Goal: Task Accomplishment & Management: Complete application form

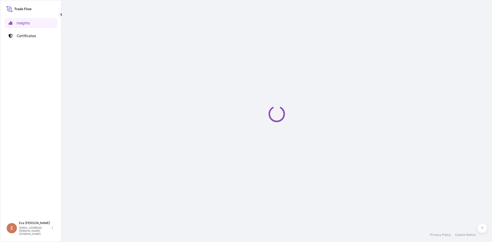
select select "2025"
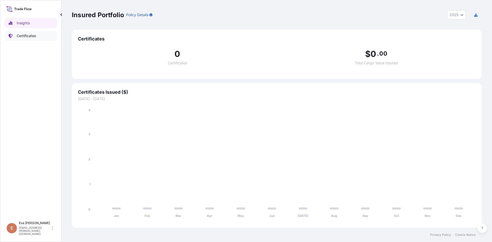
click at [27, 34] on p "Certificates" at bounding box center [26, 35] width 19 height 5
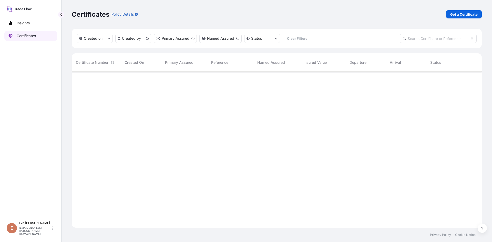
scroll to position [155, 406]
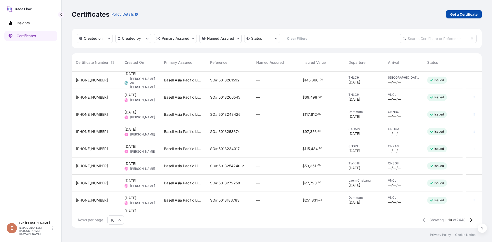
click at [460, 14] on p "Get a Certificate" at bounding box center [463, 14] width 27 height 5
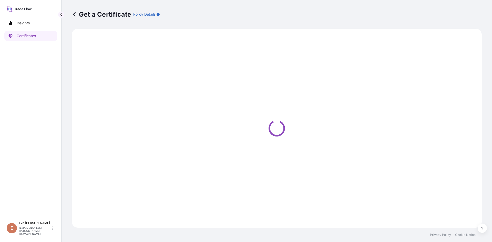
select select "Sea"
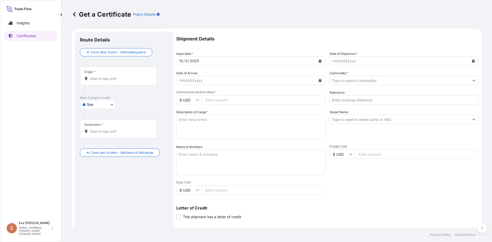
click at [127, 79] on input "Origin *" at bounding box center [120, 78] width 60 height 5
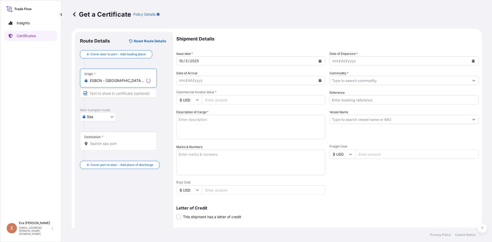
type input "ESBCN - [GEOGRAPHIC_DATA], [GEOGRAPHIC_DATA]"
click at [105, 147] on div "Destination *" at bounding box center [118, 141] width 77 height 19
click at [105, 146] on input "Destination *" at bounding box center [120, 143] width 60 height 5
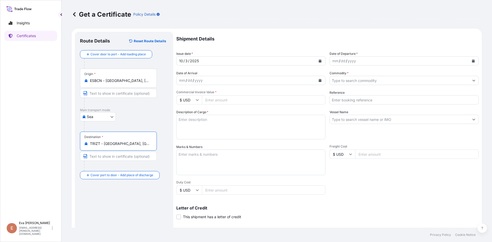
type input "TRIZT - [GEOGRAPHIC_DATA], [GEOGRAPHIC_DATA]"
click at [349, 64] on div "yyyy" at bounding box center [351, 61] width 9 height 6
click at [469, 63] on button "Calendar" at bounding box center [473, 61] width 8 height 8
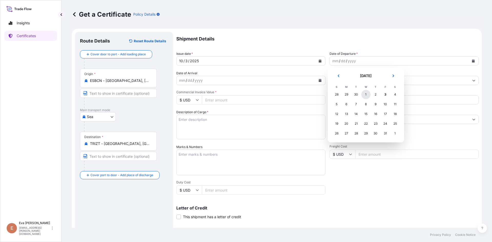
click at [366, 94] on div "1" at bounding box center [365, 94] width 9 height 9
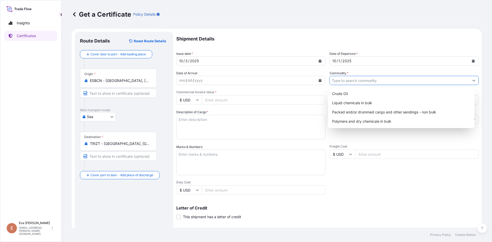
click at [357, 81] on input "Commodity *" at bounding box center [399, 80] width 139 height 9
click at [365, 120] on div "Polymers and dry chemicals in bulk" at bounding box center [401, 121] width 143 height 9
type input "Polymers and dry chemicals in bulk"
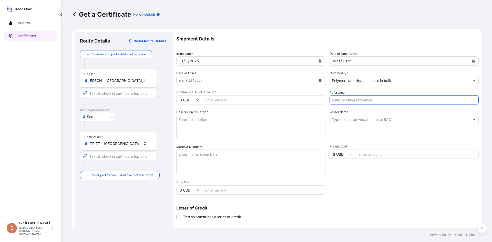
click at [347, 103] on input "Reference" at bounding box center [404, 99] width 149 height 9
type input "1625205104"
click at [195, 101] on input "$ USD" at bounding box center [189, 99] width 26 height 9
click at [186, 115] on div "€ EUR" at bounding box center [189, 114] width 22 height 10
type input "€ EUR"
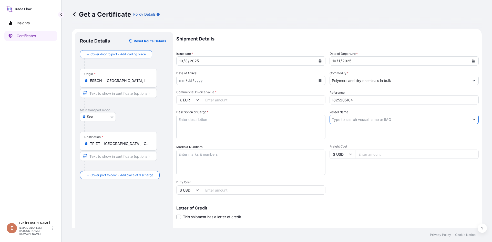
click at [358, 121] on input "Vessel Name" at bounding box center [399, 119] width 139 height 9
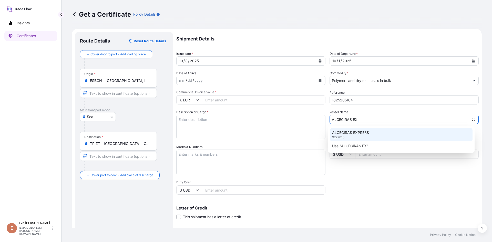
click at [358, 132] on p "ALGECIRAS EXPRESS" at bounding box center [350, 132] width 37 height 5
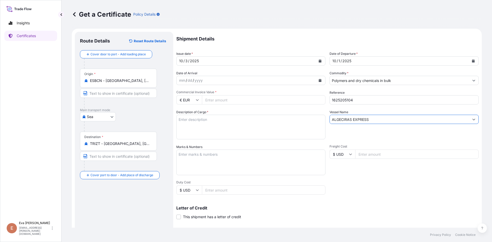
type input "ALGECIRAS EXPRESS"
click at [267, 99] on input "Commercial Invoice Value *" at bounding box center [264, 99] width 124 height 9
type input "36686.52"
click at [293, 127] on textarea "Description of Cargo *" at bounding box center [250, 127] width 149 height 25
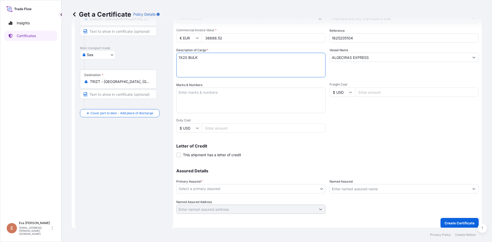
scroll to position [66, 0]
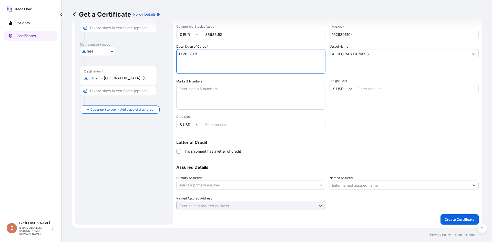
type textarea "1X20 BULK"
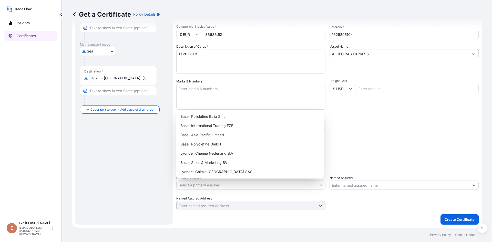
click at [269, 181] on body "Insights Certificates E [PERSON_NAME] [PERSON_NAME][EMAIL_ADDRESS][PERSON_NAME]…" at bounding box center [246, 121] width 492 height 242
click at [223, 163] on div "Basell Sales & Marketing BV" at bounding box center [249, 162] width 143 height 9
select select "32164"
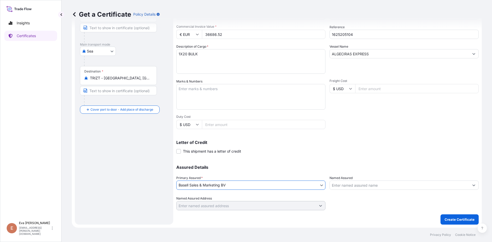
click at [346, 185] on input "Named Assured" at bounding box center [399, 185] width 139 height 9
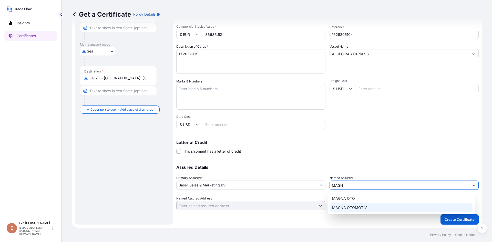
click at [351, 207] on span "MAGNA OTOMOTIV" at bounding box center [349, 207] width 35 height 5
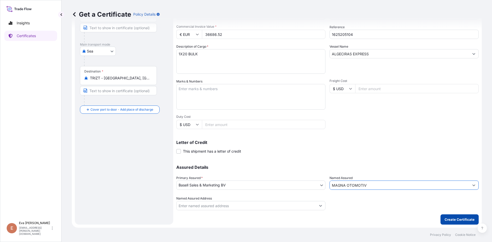
type input "MAGNA OTOMOTIV"
click at [456, 220] on p "Create Certificate" at bounding box center [460, 219] width 30 height 5
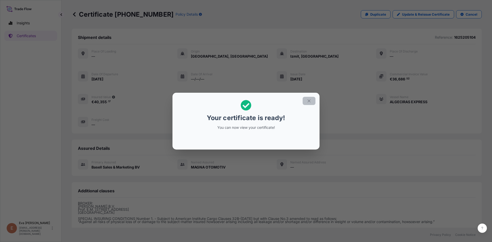
click at [311, 99] on button "button" at bounding box center [309, 101] width 13 height 8
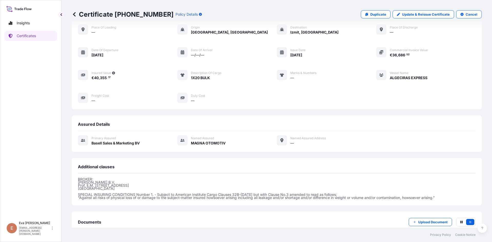
scroll to position [56, 0]
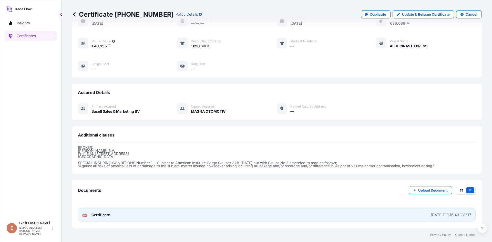
click at [87, 215] on rect at bounding box center [85, 215] width 5 height 2
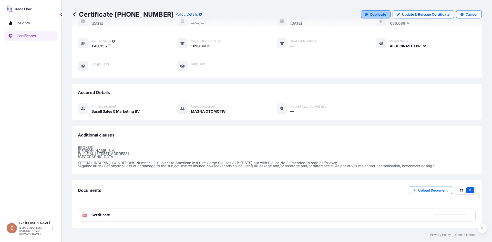
click at [370, 16] on p "Duplicate" at bounding box center [378, 14] width 16 height 5
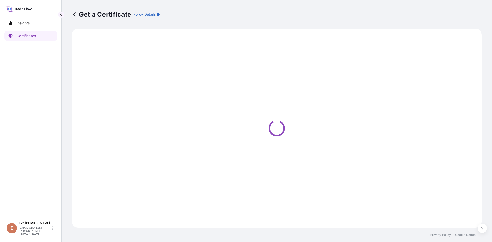
select select "Sea"
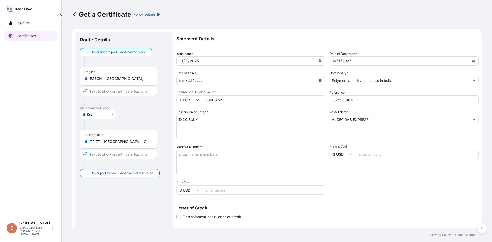
select select "32164"
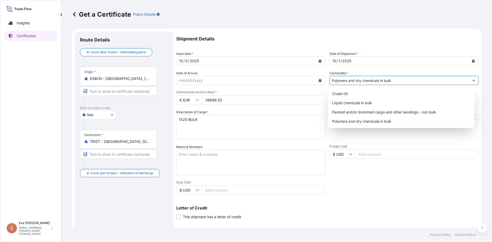
click at [356, 81] on input "Polymers and dry chemicals in bulk" at bounding box center [399, 80] width 139 height 9
click at [358, 111] on div "Packed and/or drummed cargo and other sendings - non bulk" at bounding box center [401, 112] width 143 height 9
type input "Packed and/or drummed cargo and other sendings - non bulk"
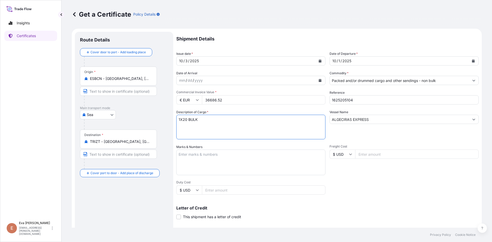
drag, startPoint x: 182, startPoint y: 120, endPoint x: 226, endPoint y: 113, distance: 44.7
click at [221, 116] on textarea "1X20 BULK" at bounding box center [250, 127] width 149 height 25
type textarea "1X40 PAL"
drag, startPoint x: 351, startPoint y: 102, endPoint x: 366, endPoint y: 104, distance: 14.7
click at [365, 104] on input "1625205104" at bounding box center [404, 99] width 149 height 9
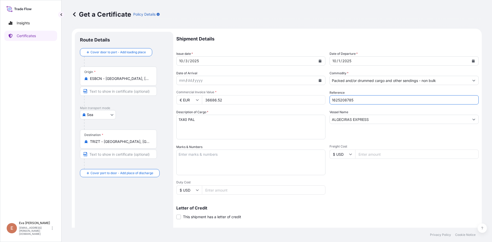
type input "1625208785"
drag, startPoint x: 224, startPoint y: 101, endPoint x: 177, endPoint y: 95, distance: 47.6
click at [180, 97] on div "€ EUR 36686.52" at bounding box center [250, 99] width 149 height 9
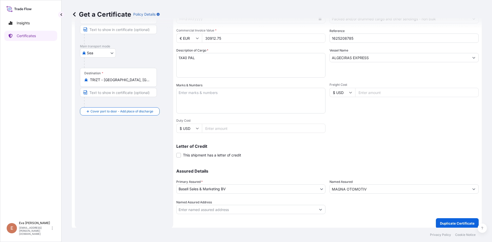
scroll to position [66, 0]
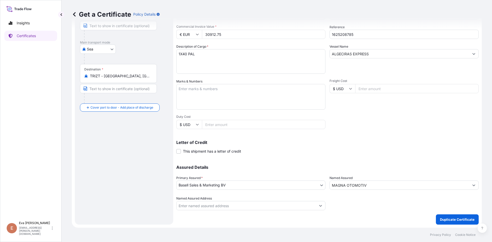
type input "30912.75"
click at [383, 184] on input "MAGNA OTOMOTIV" at bounding box center [399, 185] width 139 height 9
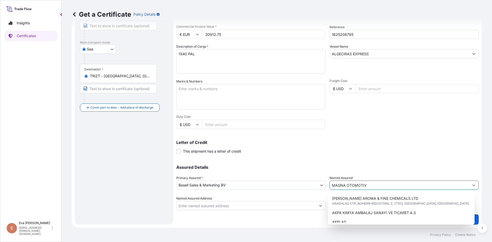
drag, startPoint x: 382, startPoint y: 184, endPoint x: 286, endPoint y: 180, distance: 95.7
click at [288, 182] on div "Assured Details Primary Assured * Basell Sales & Marketing BV Basell Poliolefin…" at bounding box center [327, 184] width 302 height 51
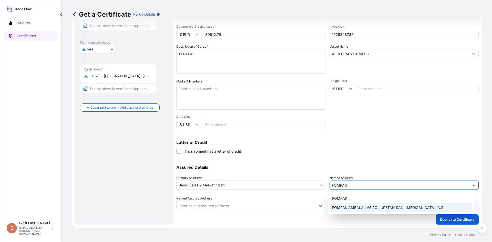
click at [354, 206] on span "FOMPAK AMBALAJ VE POLIURETAN SAN. [MEDICAL_DATA]. A.S" at bounding box center [387, 207] width 111 height 5
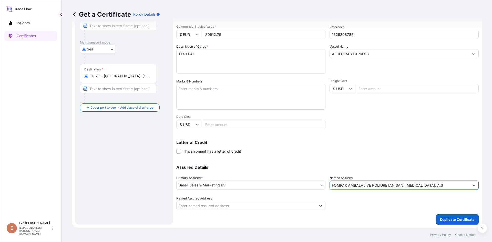
type input "FOMPAK AMBALAJ VE POLIURETAN SAN. [MEDICAL_DATA]. A.S"
click at [450, 220] on p "Duplicate Certificate" at bounding box center [457, 219] width 35 height 5
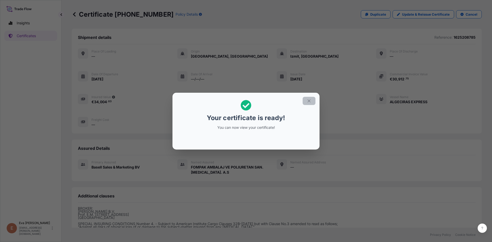
click at [310, 103] on icon "button" at bounding box center [309, 101] width 5 height 5
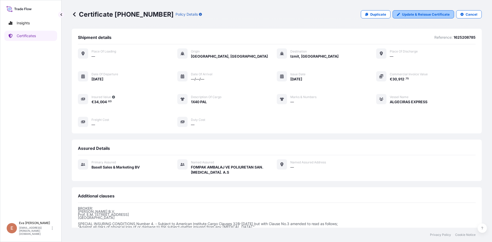
click at [428, 11] on link "Update & Reissue Certificate" at bounding box center [423, 14] width 61 height 8
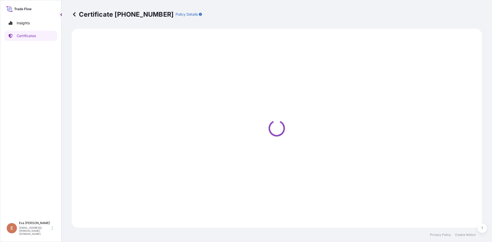
select select "Sea"
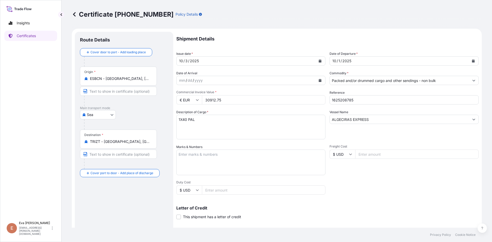
select select "32164"
click at [137, 142] on input "TRIZT - [GEOGRAPHIC_DATA], [GEOGRAPHIC_DATA]" at bounding box center [120, 141] width 60 height 5
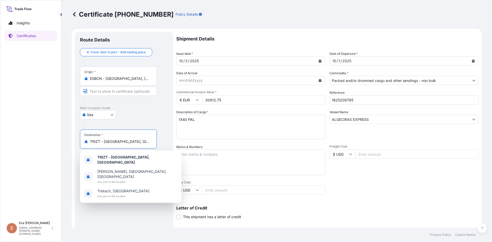
drag, startPoint x: 129, startPoint y: 142, endPoint x: 73, endPoint y: 142, distance: 56.4
click at [74, 142] on form "Route Details Cover door to port - Add loading place Place of loading Road / [G…" at bounding box center [277, 161] width 410 height 265
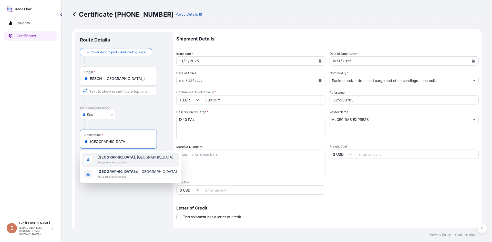
click at [110, 160] on span "[GEOGRAPHIC_DATA] , [GEOGRAPHIC_DATA]" at bounding box center [135, 157] width 76 height 5
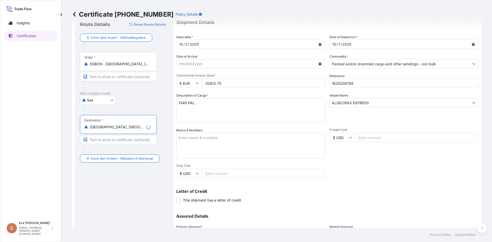
scroll to position [66, 0]
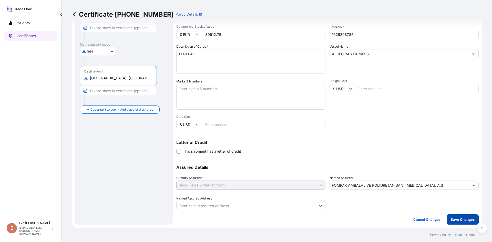
type input "[GEOGRAPHIC_DATA], [GEOGRAPHIC_DATA]"
click at [455, 220] on p "Save Changes" at bounding box center [463, 219] width 24 height 5
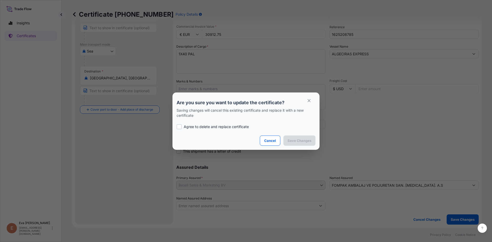
click at [230, 128] on p "Agree to delete and replace certificate" at bounding box center [216, 126] width 65 height 5
checkbox input "true"
click at [292, 141] on p "Save Changes" at bounding box center [299, 140] width 24 height 5
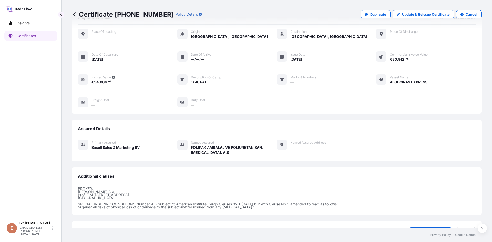
scroll to position [61, 0]
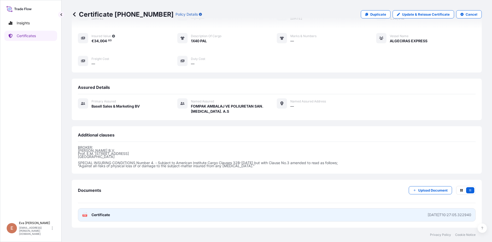
click at [84, 215] on g "PDF" at bounding box center [85, 214] width 5 height 5
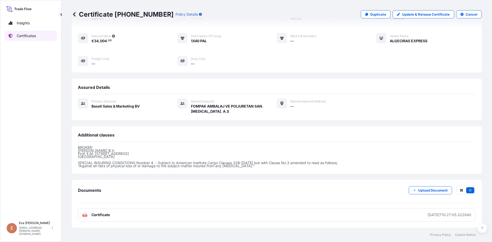
click at [25, 36] on p "Certificates" at bounding box center [26, 35] width 19 height 5
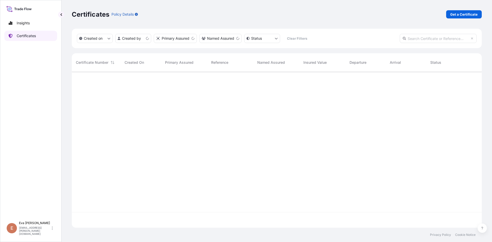
scroll to position [155, 406]
click at [414, 39] on input "text" at bounding box center [438, 38] width 77 height 9
type input "[PHONE_NUMBER]"
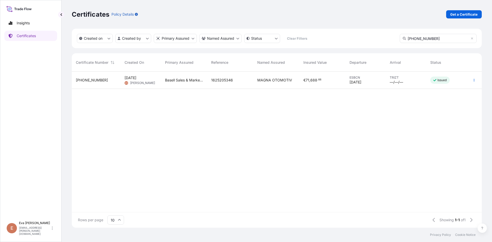
click at [100, 80] on div "[PHONE_NUMBER]" at bounding box center [96, 80] width 40 height 5
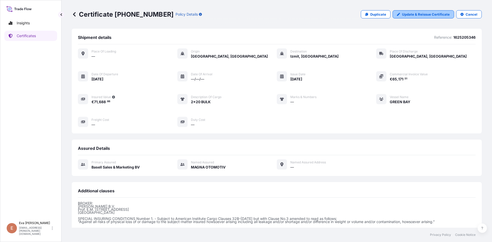
click at [409, 17] on link "Update & Reissue Certificate" at bounding box center [423, 14] width 61 height 8
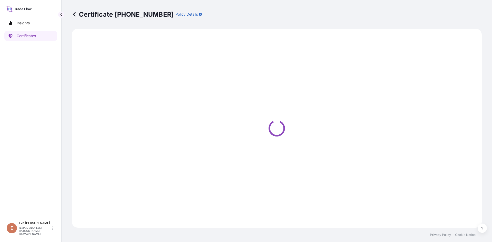
select select "Sea"
select select "Road / [GEOGRAPHIC_DATA]"
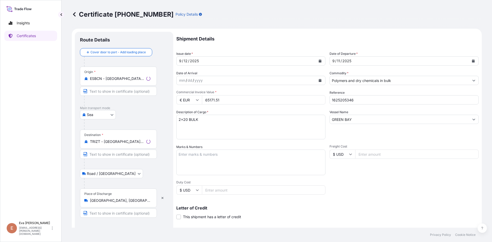
select select "32164"
drag, startPoint x: 347, startPoint y: 124, endPoint x: 278, endPoint y: 125, distance: 68.7
click at [278, 125] on div "Shipment Details Issue date * [DATE] Date of Departure * [DATE] Date of Arrival…" at bounding box center [327, 154] width 302 height 244
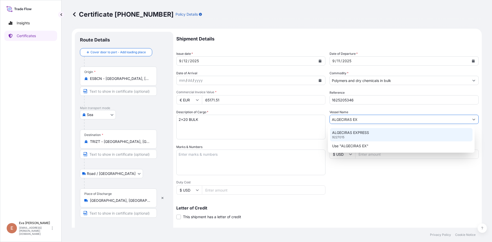
click at [353, 136] on div "ALGECIRAS EXPRESS 9227015" at bounding box center [401, 134] width 143 height 13
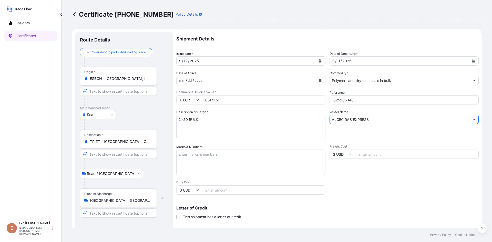
type input "ALGECIRAS EXPRESS"
click at [472, 62] on icon "Calendar" at bounding box center [473, 60] width 3 height 3
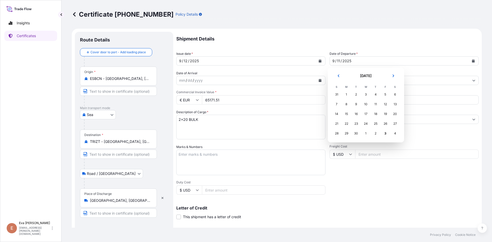
click at [367, 133] on div "1" at bounding box center [365, 133] width 9 height 9
click at [366, 133] on div "1" at bounding box center [365, 133] width 9 height 9
click at [394, 76] on icon "Next" at bounding box center [393, 75] width 3 height 3
click at [366, 94] on div "1" at bounding box center [365, 94] width 9 height 9
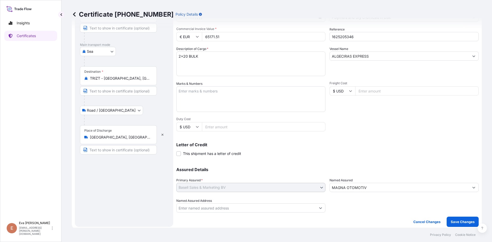
scroll to position [66, 0]
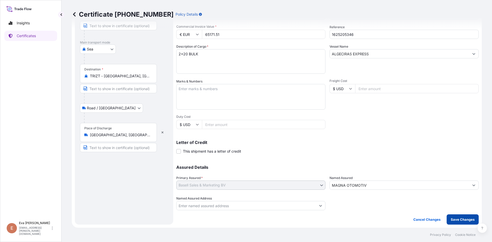
click at [454, 220] on p "Save Changes" at bounding box center [463, 219] width 24 height 5
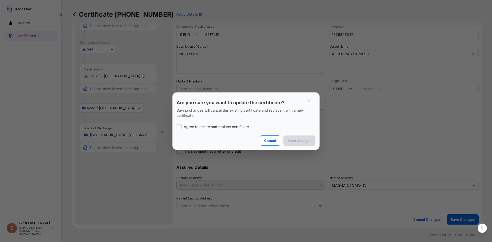
click at [227, 127] on p "Agree to delete and replace certificate" at bounding box center [216, 126] width 65 height 5
checkbox input "true"
click at [295, 139] on p "Save Changes" at bounding box center [299, 140] width 24 height 5
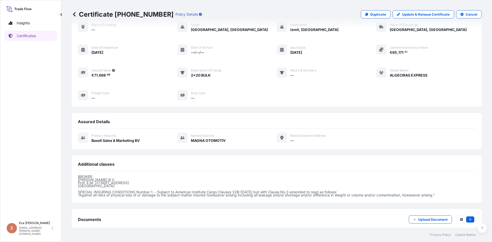
scroll to position [56, 0]
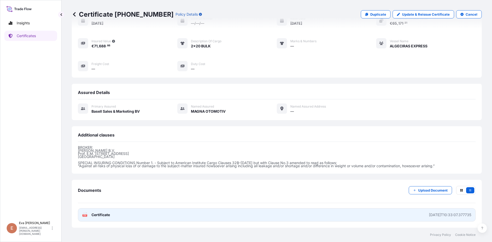
drag, startPoint x: 84, startPoint y: 219, endPoint x: 85, endPoint y: 214, distance: 4.1
click at [85, 214] on g "PDF" at bounding box center [85, 214] width 5 height 5
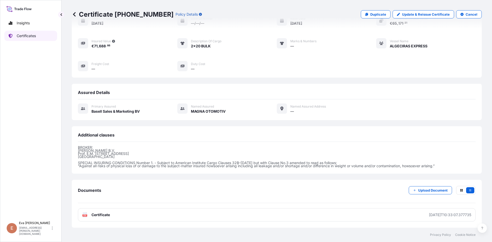
click at [21, 37] on p "Certificates" at bounding box center [26, 35] width 19 height 5
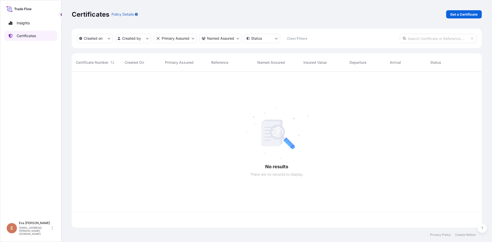
scroll to position [155, 406]
click at [425, 38] on input "text" at bounding box center [438, 38] width 77 height 9
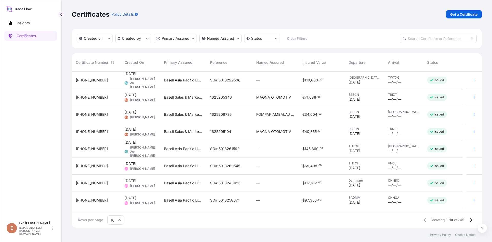
click at [457, 36] on input "text" at bounding box center [438, 38] width 77 height 9
click at [457, 38] on input "text" at bounding box center [438, 38] width 77 height 9
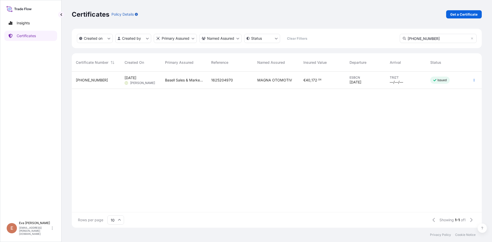
type input "[PHONE_NUMBER]"
click at [104, 81] on div "[PHONE_NUMBER]" at bounding box center [96, 80] width 40 height 5
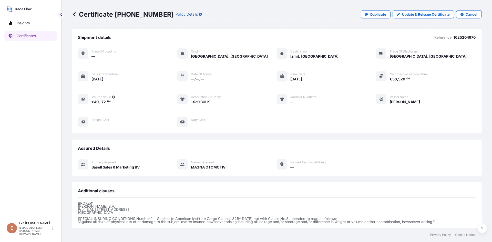
click at [75, 16] on icon at bounding box center [74, 14] width 3 height 4
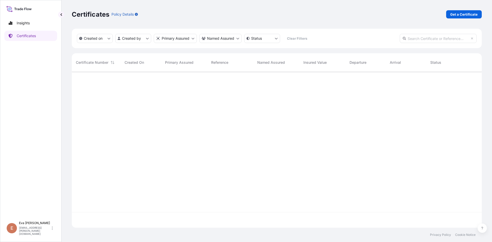
scroll to position [155, 406]
click at [427, 38] on input "text" at bounding box center [438, 38] width 77 height 9
click at [428, 40] on input "text" at bounding box center [438, 38] width 77 height 9
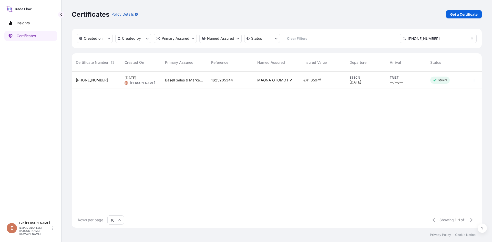
type input "[PHONE_NUMBER]"
click at [92, 83] on span "[PHONE_NUMBER]" at bounding box center [92, 80] width 32 height 5
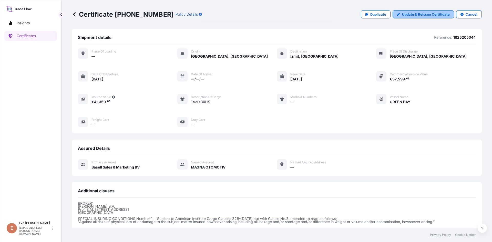
click at [406, 17] on link "Update & Reissue Certificate" at bounding box center [423, 14] width 61 height 8
select select "Sea"
select select "Road / [GEOGRAPHIC_DATA]"
select select "32164"
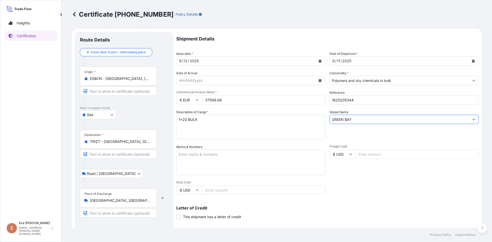
drag, startPoint x: 357, startPoint y: 122, endPoint x: 290, endPoint y: 118, distance: 67.2
click at [290, 118] on div "Shipment Details Issue date * [DATE] Date of Departure * [DATE] Date of Arrival…" at bounding box center [327, 154] width 302 height 244
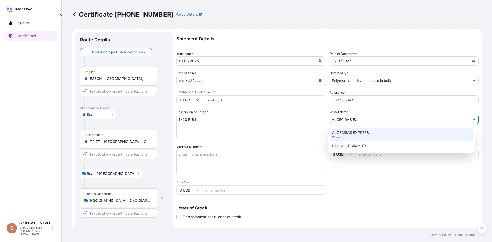
click at [350, 137] on div "ALGECIRAS EXPRESS 9227015" at bounding box center [401, 134] width 143 height 13
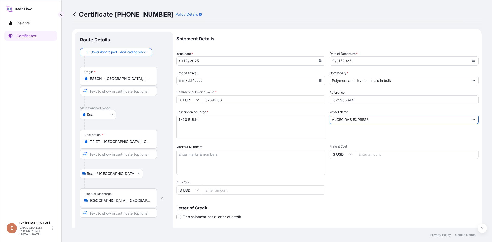
type input "ALGECIRAS EXPRESS"
click at [472, 61] on icon "Calendar" at bounding box center [473, 60] width 3 height 3
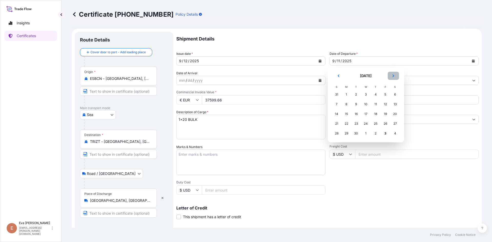
click at [394, 77] on button "Next" at bounding box center [393, 76] width 11 height 8
click at [364, 95] on div "1" at bounding box center [365, 94] width 9 height 9
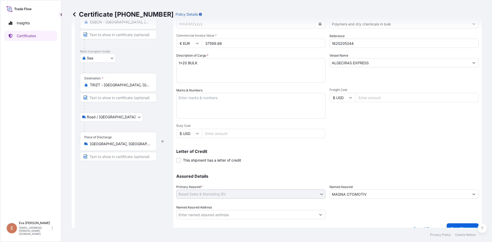
scroll to position [66, 0]
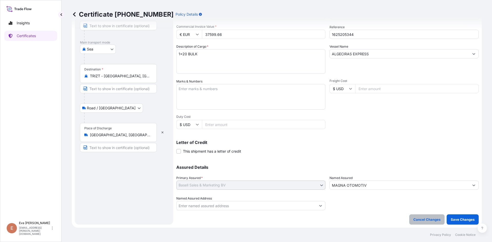
click at [461, 223] on button "Save Changes" at bounding box center [463, 219] width 32 height 10
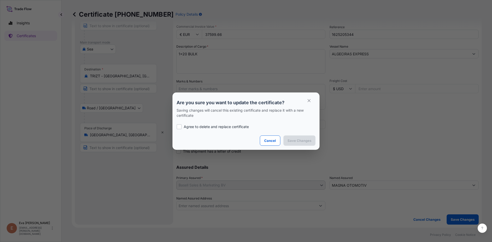
click at [215, 126] on p "Agree to delete and replace certificate" at bounding box center [216, 126] width 65 height 5
checkbox input "true"
click at [293, 141] on p "Save Changes" at bounding box center [299, 140] width 24 height 5
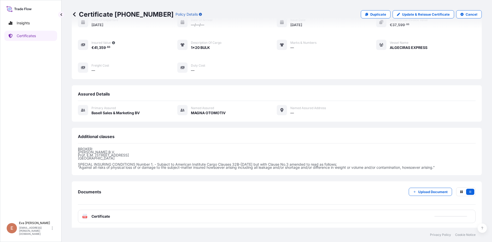
scroll to position [56, 0]
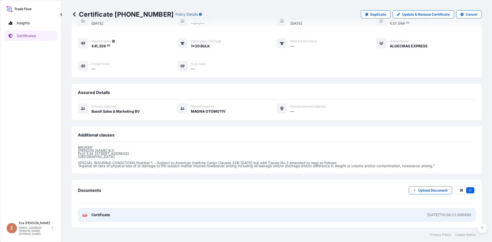
click at [83, 215] on text "PDF" at bounding box center [84, 216] width 3 height 2
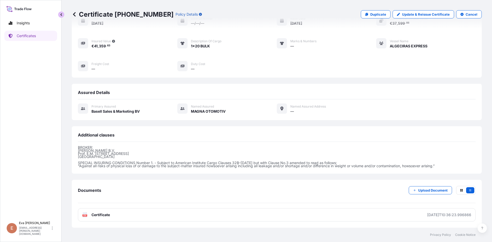
click at [61, 16] on button "button" at bounding box center [61, 15] width 6 height 6
click at [18, 37] on p "Certificates" at bounding box center [26, 35] width 19 height 5
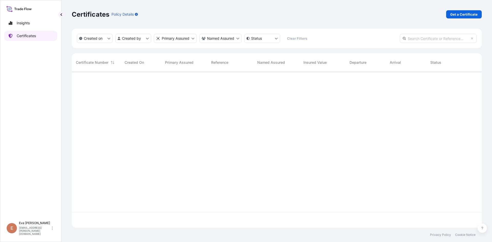
scroll to position [155, 406]
click at [433, 39] on input "text" at bounding box center [438, 38] width 77 height 9
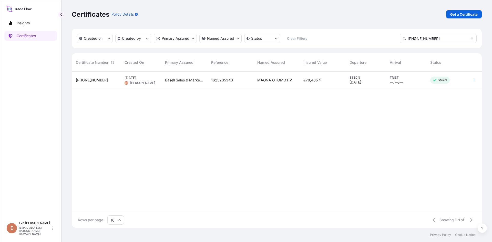
type input "[PHONE_NUMBER]"
click at [103, 79] on div "[PHONE_NUMBER]" at bounding box center [96, 80] width 40 height 5
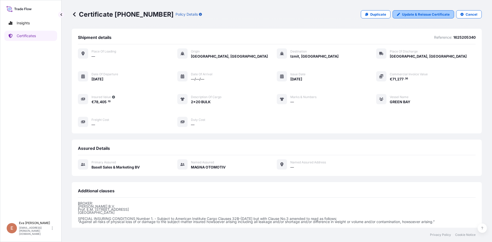
click at [420, 15] on p "Update & Reissue Certificate" at bounding box center [426, 14] width 48 height 5
select select "Sea"
select select "Road / [GEOGRAPHIC_DATA]"
select select "32164"
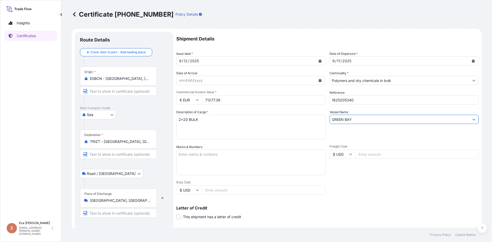
drag, startPoint x: 354, startPoint y: 118, endPoint x: 297, endPoint y: 107, distance: 58.2
click at [302, 119] on div "Shipment Details Issue date * [DATE] Date of Departure * [DATE] Date of Arrival…" at bounding box center [327, 154] width 302 height 244
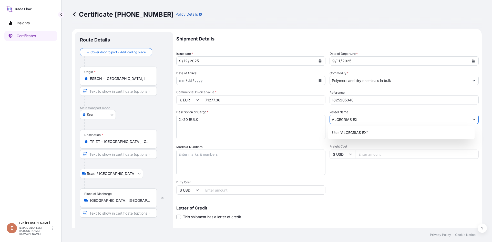
click at [341, 119] on input "ALGECRIAS EX" at bounding box center [399, 119] width 139 height 9
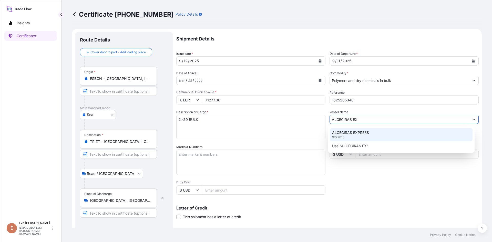
click at [357, 134] on p "ALGECIRAS EXPRESS" at bounding box center [350, 132] width 37 height 5
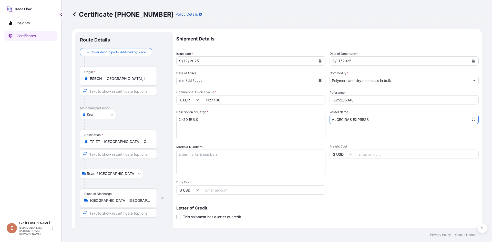
type input "ALGECIRAS EXPRESS"
click at [387, 64] on div "[DATE]" at bounding box center [399, 60] width 139 height 9
click at [472, 61] on icon "Calendar" at bounding box center [473, 60] width 3 height 3
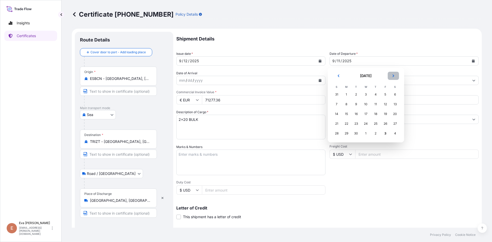
click at [394, 77] on icon "Next" at bounding box center [393, 75] width 3 height 3
click at [367, 94] on div "1" at bounding box center [365, 94] width 9 height 9
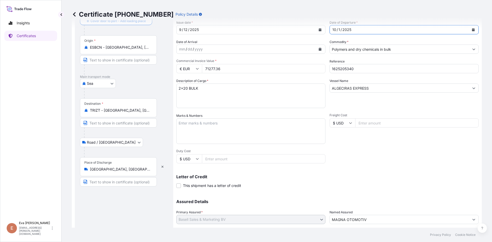
scroll to position [66, 0]
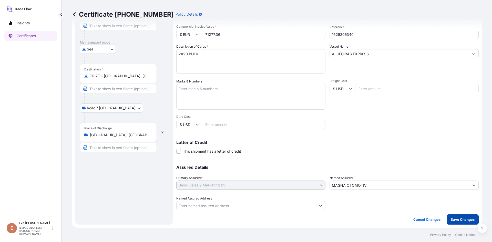
click at [456, 219] on p "Save Changes" at bounding box center [463, 219] width 24 height 5
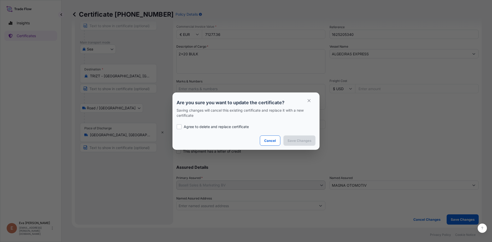
click at [241, 128] on p "Agree to delete and replace certificate" at bounding box center [216, 126] width 65 height 5
checkbox input "true"
click at [293, 142] on p "Save Changes" at bounding box center [299, 140] width 24 height 5
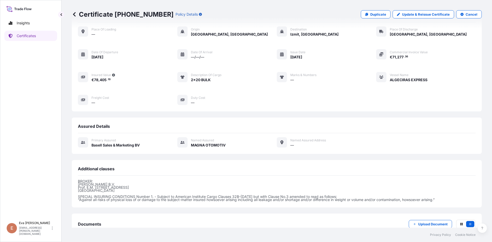
scroll to position [56, 0]
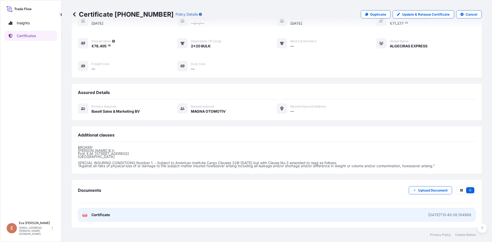
click at [85, 215] on text "PDF" at bounding box center [84, 216] width 3 height 2
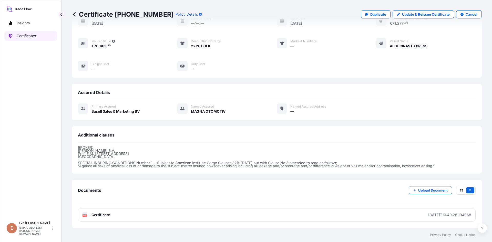
click at [31, 36] on p "Certificates" at bounding box center [26, 35] width 19 height 5
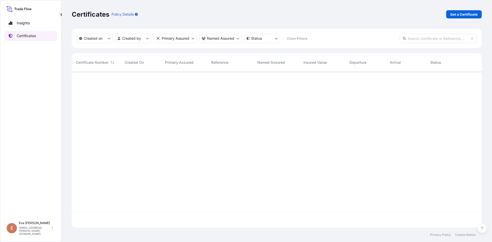
scroll to position [155, 406]
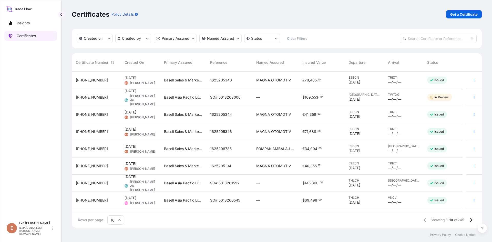
click at [21, 37] on p "Certificates" at bounding box center [26, 35] width 19 height 5
click at [435, 40] on input "text" at bounding box center [438, 38] width 77 height 9
type input "[PHONE_NUMBER]"
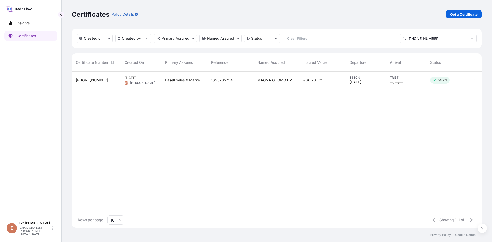
click at [103, 84] on div "[PHONE_NUMBER]" at bounding box center [96, 80] width 49 height 17
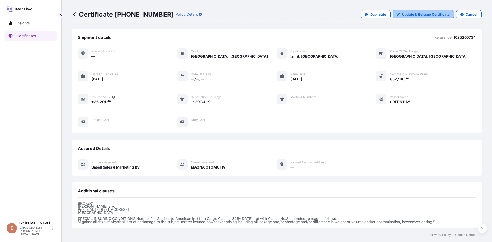
click at [409, 16] on p "Update & Reissue Certificate" at bounding box center [426, 14] width 48 height 5
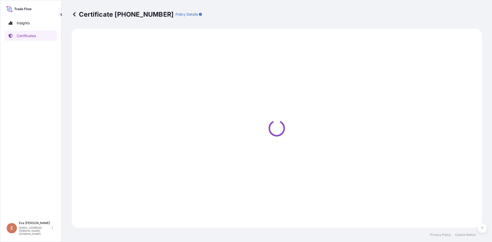
select select "Sea"
select select "Road / [GEOGRAPHIC_DATA]"
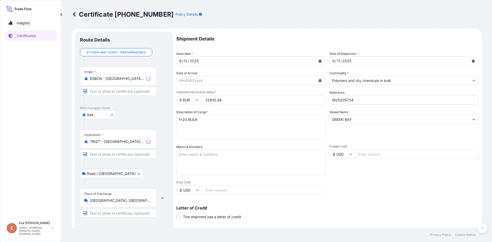
select select "32164"
drag, startPoint x: 353, startPoint y: 119, endPoint x: 296, endPoint y: 115, distance: 57.8
click at [296, 115] on div "Shipment Details Issue date * [DATE] Date of Departure * [DATE] Date of Arrival…" at bounding box center [327, 154] width 302 height 244
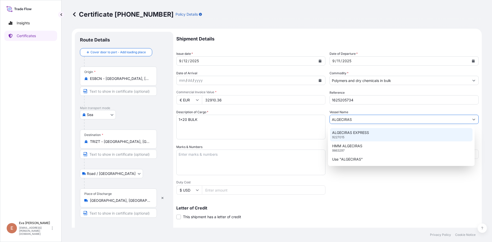
click at [351, 134] on p "ALGECIRAS EXPRESS" at bounding box center [350, 132] width 37 height 5
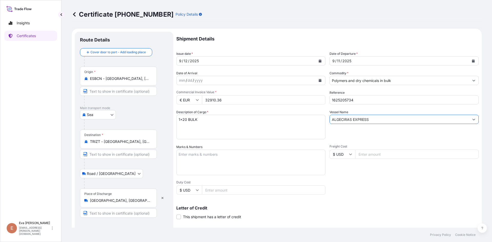
type input "ALGECIRAS EXPRESS"
click at [473, 59] on button "Calendar" at bounding box center [473, 61] width 8 height 8
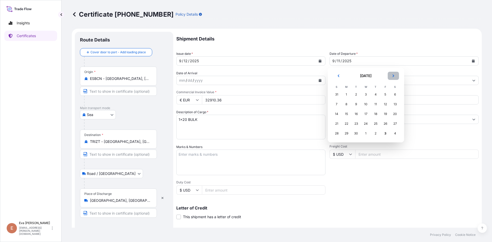
click at [395, 76] on button "Next" at bounding box center [393, 76] width 11 height 8
click at [368, 94] on div "1" at bounding box center [365, 94] width 9 height 9
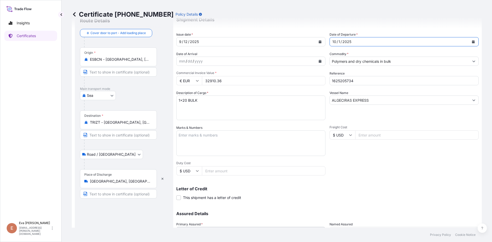
scroll to position [66, 0]
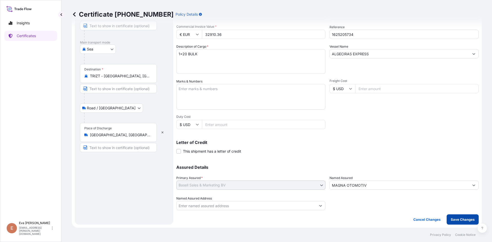
click at [459, 222] on p "Save Changes" at bounding box center [463, 219] width 24 height 5
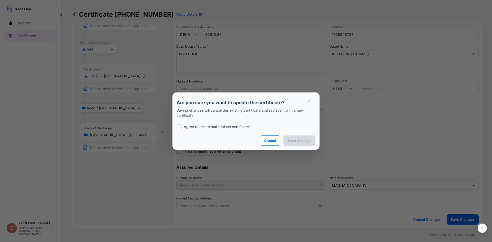
click at [240, 127] on p "Agree to delete and replace certificate" at bounding box center [216, 126] width 65 height 5
checkbox input "true"
click at [304, 144] on button "Save Changes" at bounding box center [299, 141] width 32 height 10
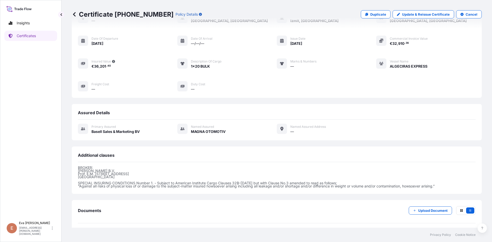
scroll to position [56, 0]
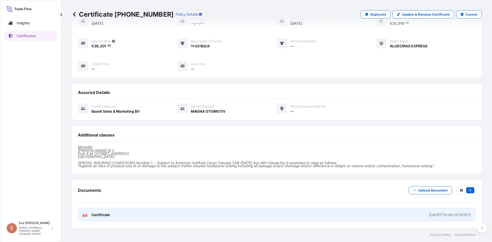
click at [87, 216] on div "PDF Certificate" at bounding box center [96, 214] width 28 height 5
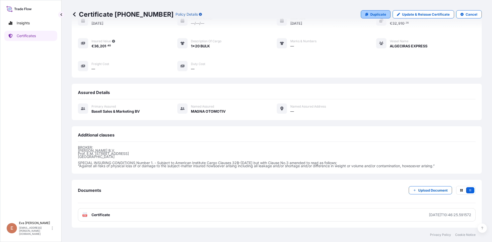
click at [373, 15] on p "Duplicate" at bounding box center [378, 14] width 16 height 5
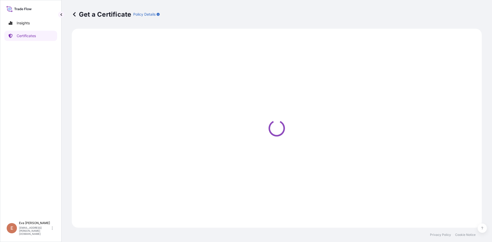
select select "Sea"
select select "Road / [GEOGRAPHIC_DATA]"
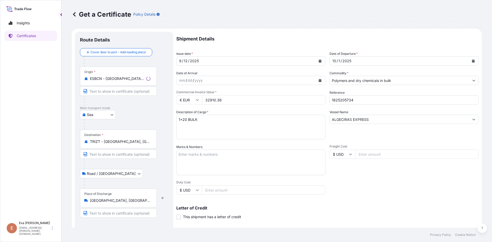
select select "32164"
drag, startPoint x: 355, startPoint y: 101, endPoint x: 343, endPoint y: 99, distance: 12.4
click at [343, 99] on input "1625205734" at bounding box center [404, 99] width 149 height 9
type input "1625208239"
drag, startPoint x: 220, startPoint y: 100, endPoint x: 182, endPoint y: 98, distance: 37.8
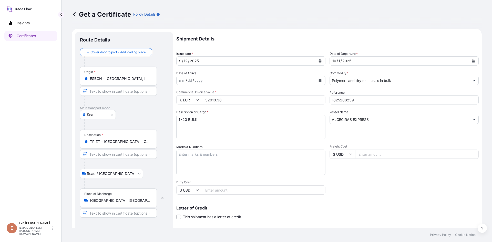
click at [184, 100] on div "€ EUR 32910.36" at bounding box center [250, 99] width 149 height 9
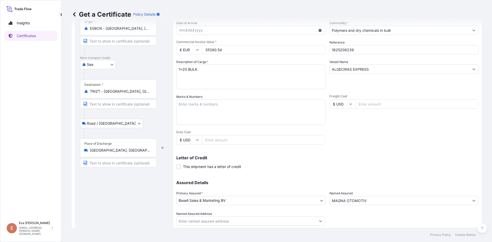
scroll to position [66, 0]
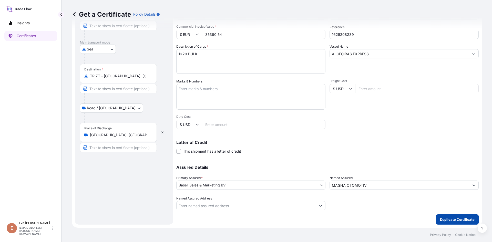
type input "35390.54"
click at [462, 220] on p "Duplicate Certificate" at bounding box center [457, 219] width 35 height 5
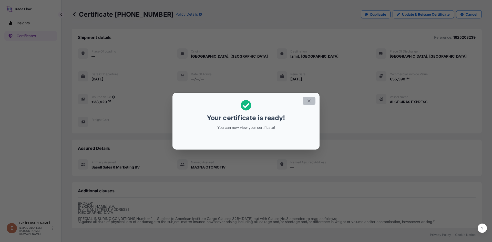
click at [309, 100] on icon "button" at bounding box center [309, 101] width 5 height 5
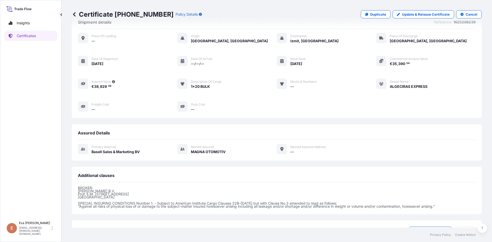
scroll to position [56, 0]
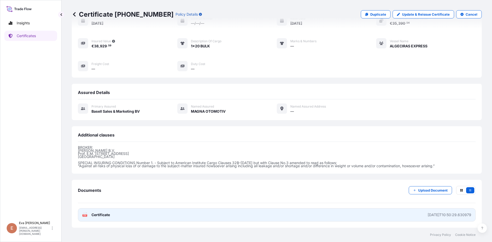
click at [86, 215] on text "PDF" at bounding box center [84, 216] width 3 height 2
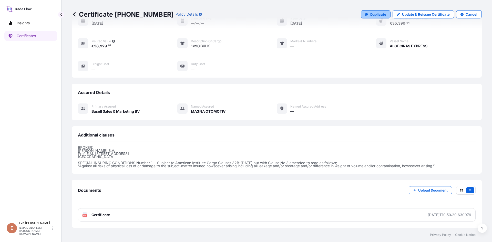
click at [376, 16] on p "Duplicate" at bounding box center [378, 14] width 16 height 5
select select "Sea"
select select "Road / [GEOGRAPHIC_DATA]"
select select "32164"
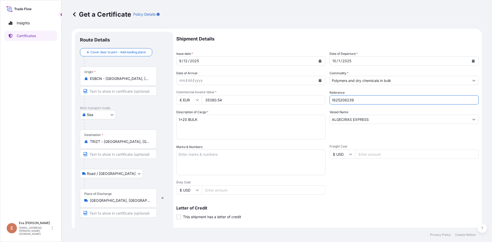
drag, startPoint x: 356, startPoint y: 99, endPoint x: 343, endPoint y: 99, distance: 13.3
click at [343, 99] on input "1625208239" at bounding box center [404, 99] width 149 height 9
type input "1625205733"
drag, startPoint x: 228, startPoint y: 100, endPoint x: 184, endPoint y: 98, distance: 44.1
click at [186, 98] on div "€ EUR 35390.54" at bounding box center [250, 99] width 149 height 9
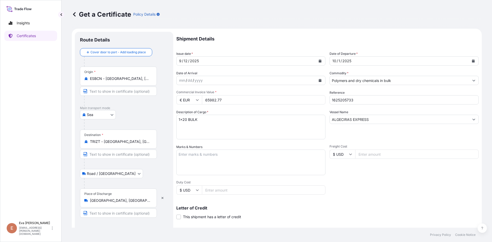
type input "65982.77"
drag, startPoint x: 180, startPoint y: 120, endPoint x: 172, endPoint y: 120, distance: 8.7
click at [172, 120] on form "Route Details Cover door to port - Add loading place Place of loading Road / In…" at bounding box center [277, 161] width 410 height 265
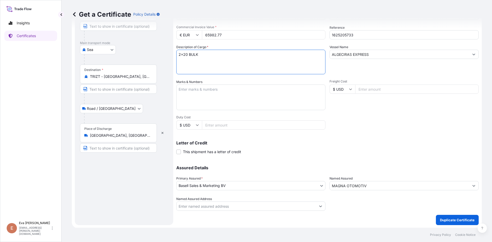
scroll to position [66, 0]
type textarea "2x20 BULK"
click at [453, 222] on button "Duplicate Certificate" at bounding box center [457, 219] width 43 height 10
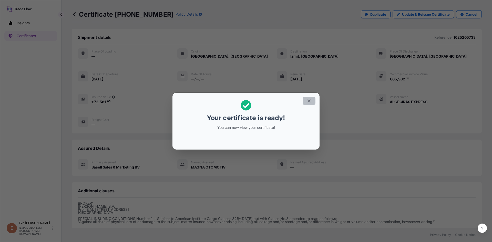
click at [309, 100] on icon "button" at bounding box center [309, 101] width 5 height 5
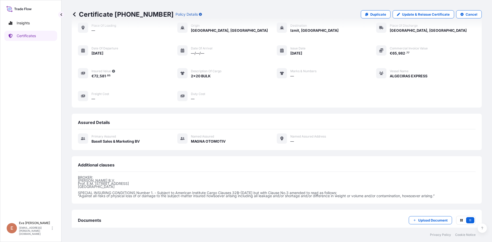
scroll to position [56, 0]
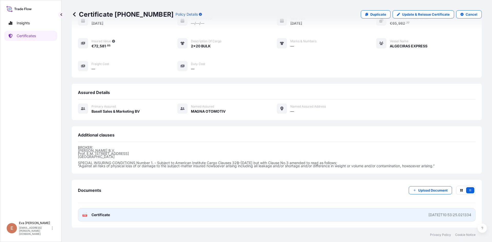
click at [83, 216] on text "PDF" at bounding box center [84, 216] width 3 height 2
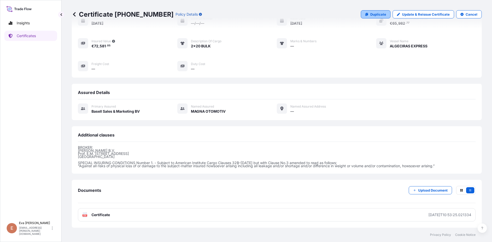
click at [381, 14] on p "Duplicate" at bounding box center [378, 14] width 16 height 5
select select "Sea"
select select "Road / [GEOGRAPHIC_DATA]"
select select "32164"
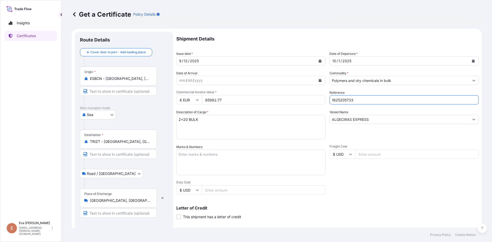
drag, startPoint x: 354, startPoint y: 100, endPoint x: 343, endPoint y: 98, distance: 11.9
click at [343, 98] on input "1625205733" at bounding box center [404, 99] width 149 height 9
type input "1625206528"
drag, startPoint x: 180, startPoint y: 120, endPoint x: 177, endPoint y: 120, distance: 2.8
click at [177, 120] on textarea "2x20 BULK" at bounding box center [250, 127] width 149 height 25
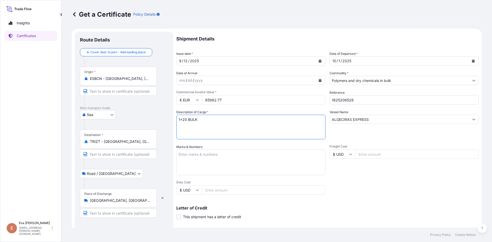
type textarea "1x20 BULK"
drag, startPoint x: 224, startPoint y: 101, endPoint x: 191, endPoint y: 101, distance: 32.5
click at [192, 101] on div "€ EUR 65982.77" at bounding box center [250, 99] width 149 height 9
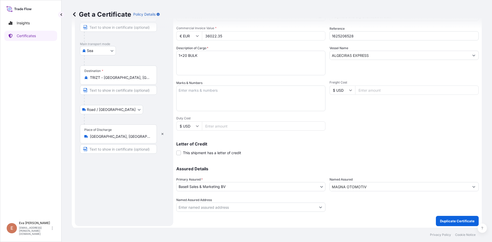
scroll to position [66, 0]
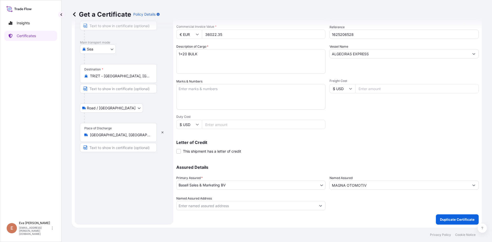
type input "36022.35"
click at [446, 221] on p "Duplicate Certificate" at bounding box center [457, 219] width 35 height 5
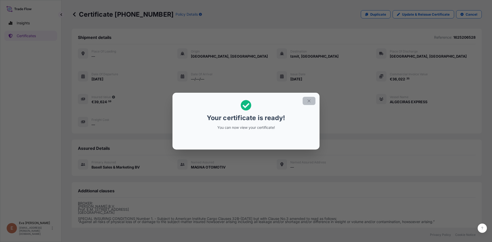
click at [310, 103] on icon "button" at bounding box center [309, 101] width 5 height 5
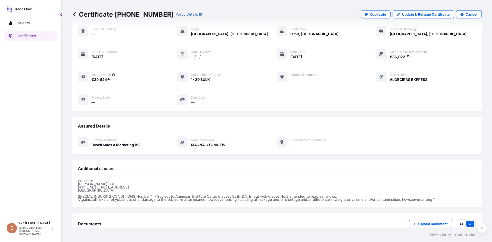
scroll to position [56, 0]
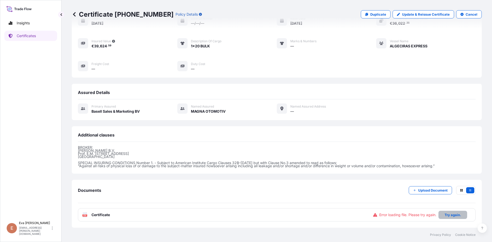
click at [451, 216] on p "Try again." at bounding box center [453, 214] width 16 height 5
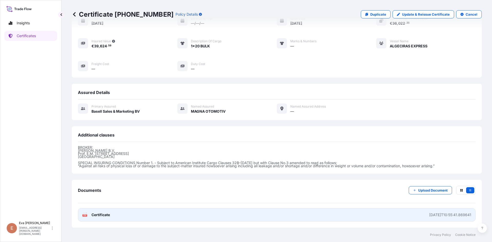
click at [86, 215] on text "PDF" at bounding box center [84, 216] width 3 height 2
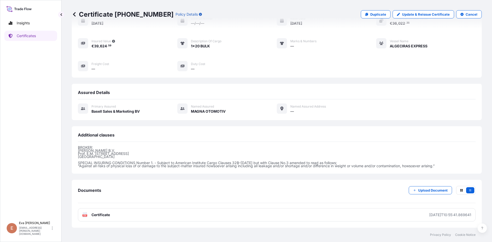
click at [409, 17] on link "Update & Reissue Certificate" at bounding box center [423, 14] width 61 height 8
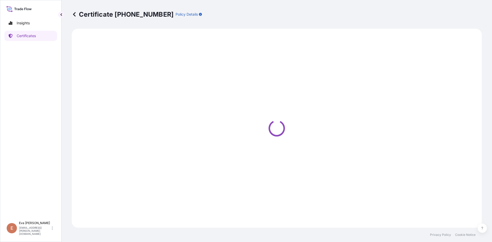
select select "Sea"
select select "Road / [GEOGRAPHIC_DATA]"
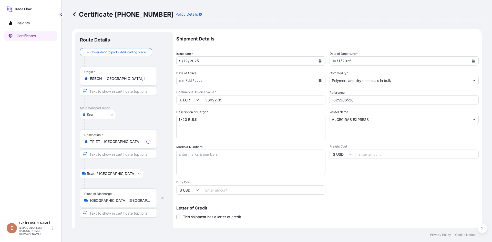
select select "32164"
drag, startPoint x: 343, startPoint y: 99, endPoint x: 360, endPoint y: 101, distance: 17.5
click at [360, 101] on input "1625206528" at bounding box center [404, 99] width 149 height 9
type input "1625206567"
drag, startPoint x: 227, startPoint y: 101, endPoint x: 169, endPoint y: 102, distance: 58.7
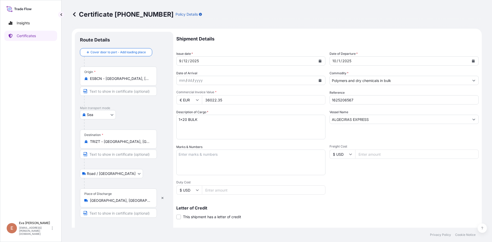
click at [171, 102] on form "Route Details Cover door to port - Add loading place Place of loading Road / In…" at bounding box center [277, 161] width 410 height 265
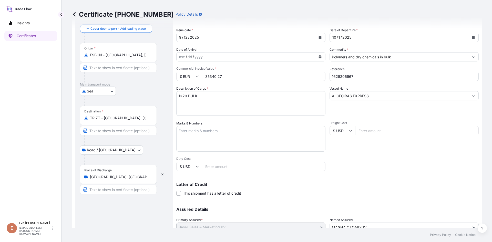
scroll to position [66, 0]
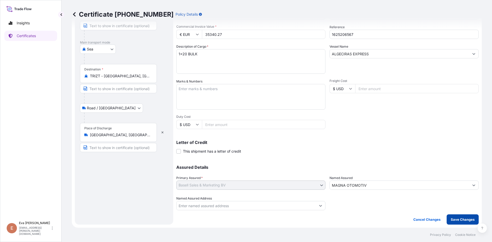
type input "35340.27"
click at [457, 218] on p "Save Changes" at bounding box center [463, 219] width 24 height 5
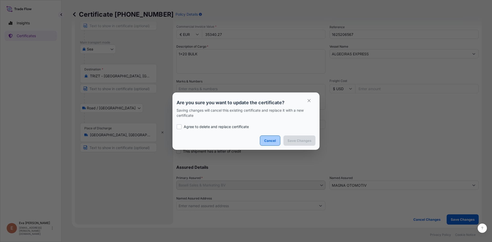
click at [263, 142] on button "Cancel" at bounding box center [270, 141] width 20 height 10
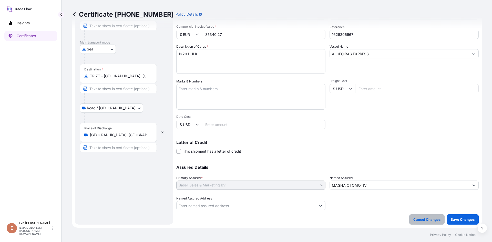
click at [423, 221] on p "Cancel Changes" at bounding box center [426, 219] width 27 height 5
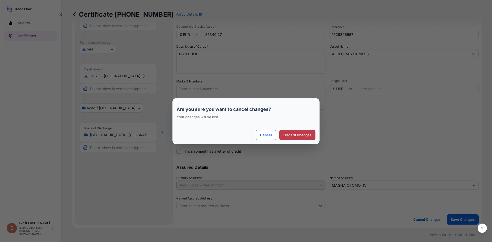
select select "Sea"
select select "Road / [GEOGRAPHIC_DATA]"
select select "32164"
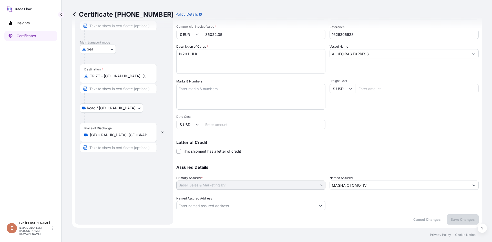
click at [75, 17] on link at bounding box center [74, 14] width 5 height 8
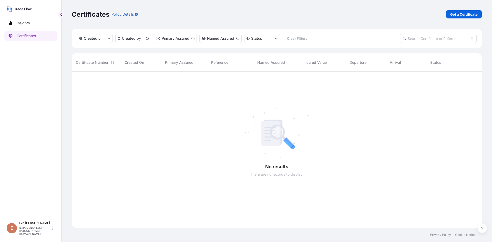
scroll to position [155, 406]
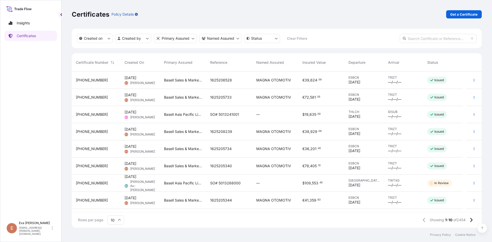
click at [115, 79] on div "[PHONE_NUMBER]" at bounding box center [96, 80] width 40 height 5
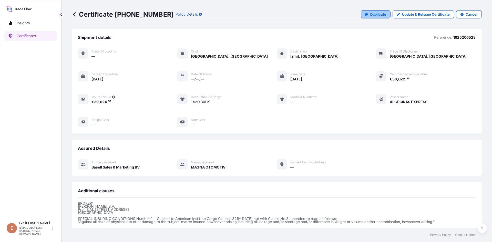
click at [378, 15] on p "Duplicate" at bounding box center [378, 14] width 16 height 5
select select "Sea"
select select "Road / [GEOGRAPHIC_DATA]"
select select "32164"
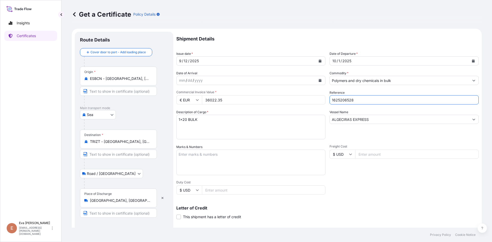
drag, startPoint x: 346, startPoint y: 100, endPoint x: 362, endPoint y: 99, distance: 15.7
click at [362, 99] on input "1625206528" at bounding box center [404, 99] width 149 height 9
type input "1625206567"
drag, startPoint x: 232, startPoint y: 100, endPoint x: 188, endPoint y: 98, distance: 43.6
click at [190, 100] on div "€ EUR 36022.35" at bounding box center [250, 99] width 149 height 9
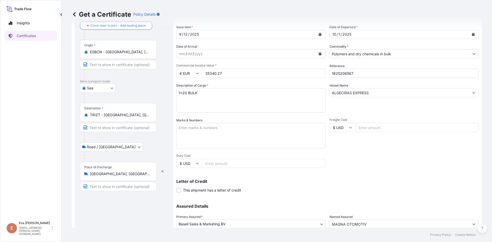
scroll to position [66, 0]
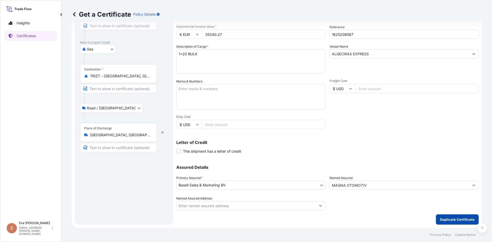
type input "35340.27"
click at [441, 219] on p "Duplicate Certificate" at bounding box center [457, 219] width 35 height 5
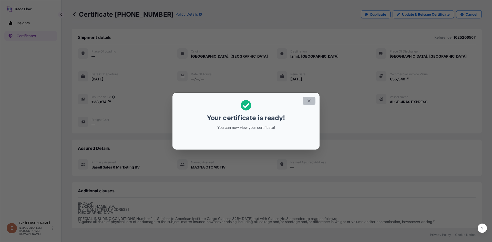
click at [312, 101] on button "button" at bounding box center [309, 101] width 13 height 8
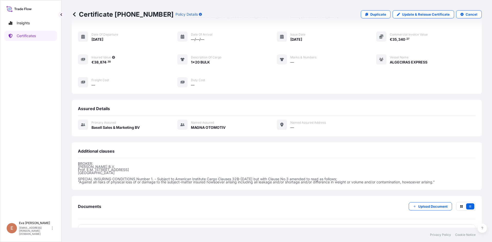
scroll to position [56, 0]
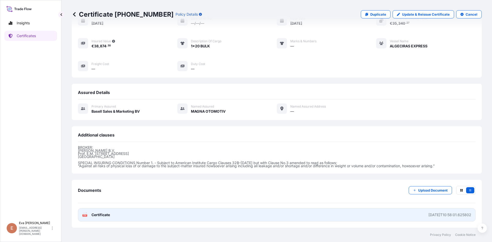
click at [85, 214] on icon at bounding box center [85, 214] width 4 height 5
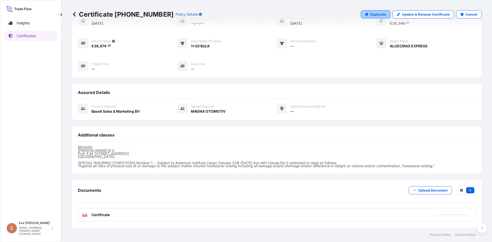
click at [372, 16] on p "Duplicate" at bounding box center [378, 14] width 16 height 5
select select "Sea"
select select "Road / [GEOGRAPHIC_DATA]"
select select "32164"
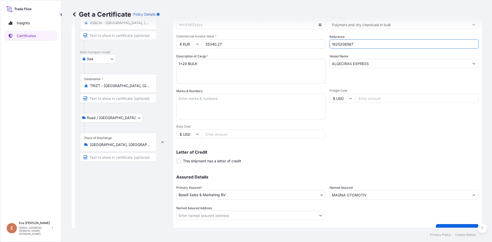
drag, startPoint x: 343, startPoint y: 42, endPoint x: 375, endPoint y: 47, distance: 33.1
click at [375, 47] on input "1625206567" at bounding box center [404, 43] width 149 height 9
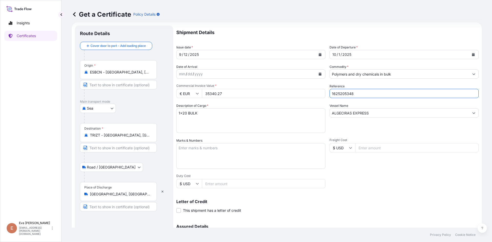
scroll to position [5, 0]
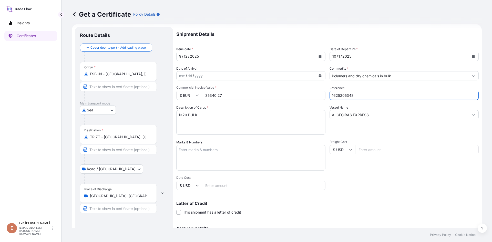
type input "1625205348"
drag, startPoint x: 230, startPoint y: 97, endPoint x: 187, endPoint y: 91, distance: 43.7
click at [187, 91] on div "€ EUR 35340.27" at bounding box center [250, 95] width 149 height 9
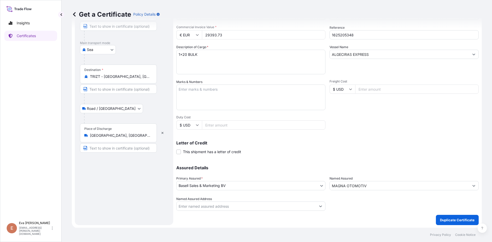
scroll to position [66, 0]
type input "29393.73"
click at [451, 224] on button "Duplicate Certificate" at bounding box center [457, 219] width 43 height 10
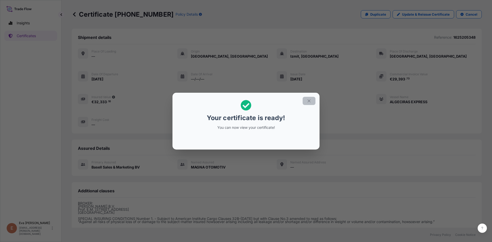
click at [308, 102] on icon "button" at bounding box center [309, 101] width 5 height 5
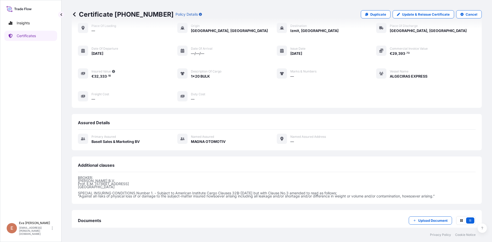
scroll to position [56, 0]
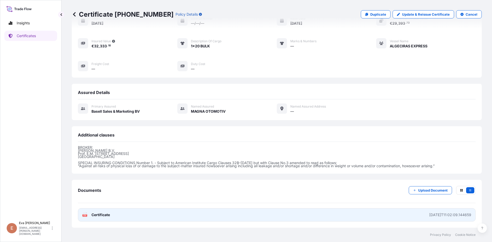
click at [84, 215] on text "PDF" at bounding box center [84, 216] width 3 height 2
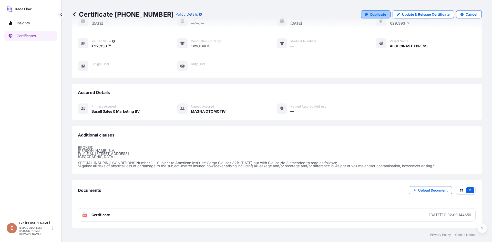
click at [383, 15] on p "Duplicate" at bounding box center [378, 14] width 16 height 5
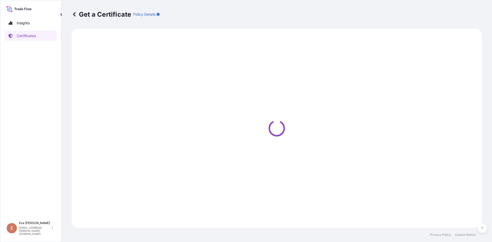
select select "Sea"
select select "Road / [GEOGRAPHIC_DATA]"
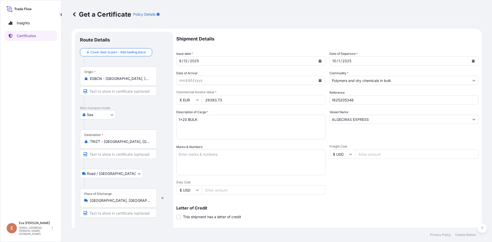
select select "32164"
drag, startPoint x: 361, startPoint y: 101, endPoint x: 342, endPoint y: 101, distance: 18.4
click at [342, 101] on input "1625205348" at bounding box center [404, 99] width 149 height 9
type input "1625207785"
drag, startPoint x: 373, startPoint y: 118, endPoint x: 307, endPoint y: 113, distance: 66.3
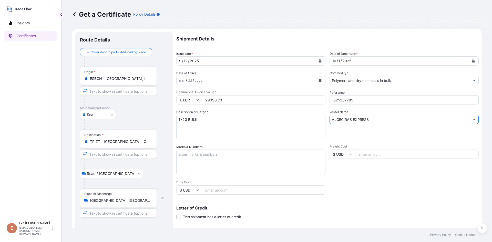
click at [308, 113] on div "Shipment Details Issue date * [DATE] Date of Departure * [DATE] Date of Arrival…" at bounding box center [327, 154] width 302 height 244
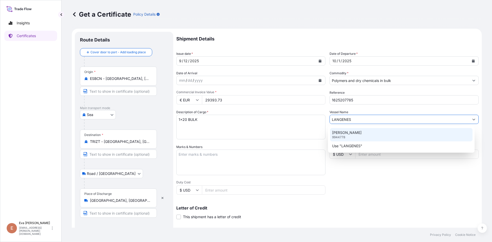
click at [340, 135] on p "[PERSON_NAME]" at bounding box center [346, 132] width 29 height 5
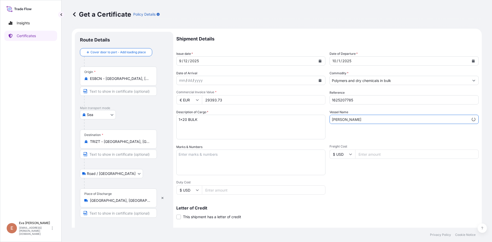
type input "[PERSON_NAME]"
drag, startPoint x: 224, startPoint y: 99, endPoint x: 186, endPoint y: 98, distance: 38.5
click at [187, 98] on div "€ EUR 29393.73" at bounding box center [250, 99] width 149 height 9
type input "35043.34"
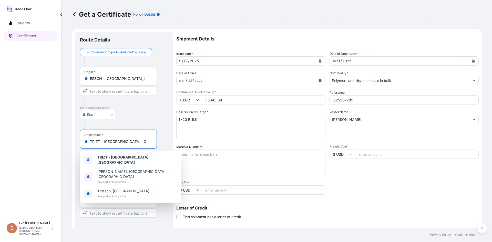
drag, startPoint x: 126, startPoint y: 142, endPoint x: 64, endPoint y: 134, distance: 62.6
click at [64, 134] on div "Get a Certificate Policy Details Route Details Cover door to port - Add loading…" at bounding box center [276, 114] width 430 height 228
click at [45, 160] on div "Insights Certificates" at bounding box center [30, 116] width 53 height 206
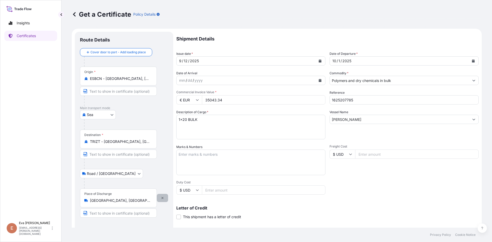
click at [164, 200] on button "button" at bounding box center [162, 198] width 11 height 8
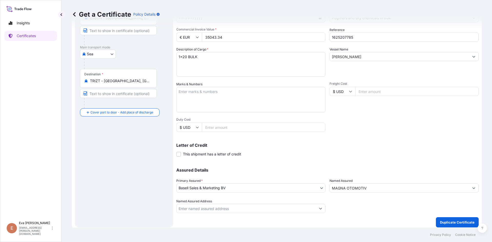
scroll to position [66, 0]
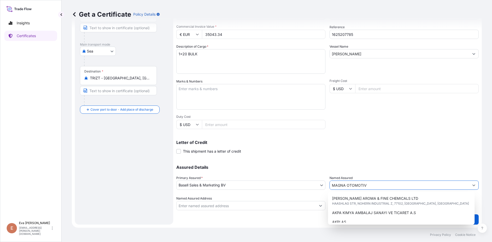
drag, startPoint x: 377, startPoint y: 185, endPoint x: 287, endPoint y: 181, distance: 90.5
click at [287, 181] on div "Assured Details Primary Assured * Basell Sales & Marketing BV Basell Poliolefin…" at bounding box center [327, 184] width 302 height 51
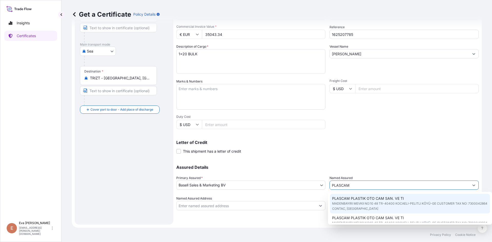
click at [356, 201] on span "PLASCAM PLASTIK OTO CAM SAN. VE TI" at bounding box center [368, 198] width 72 height 5
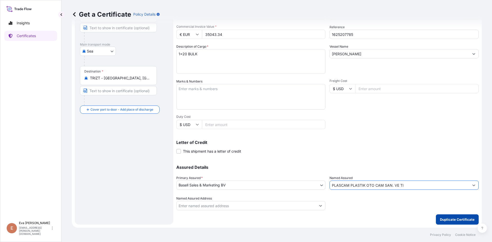
type input "PLASCAM PLASTIK OTO CAM SAN. VE TI"
click at [450, 221] on p "Duplicate Certificate" at bounding box center [457, 219] width 35 height 5
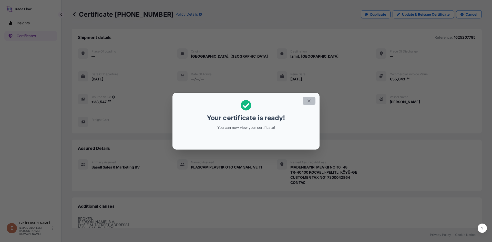
click at [309, 103] on icon "button" at bounding box center [309, 101] width 5 height 5
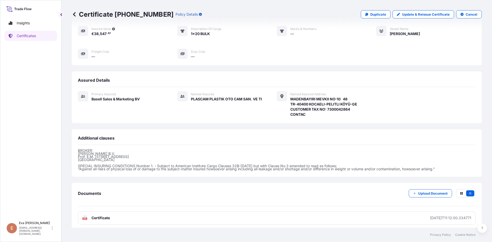
scroll to position [71, 0]
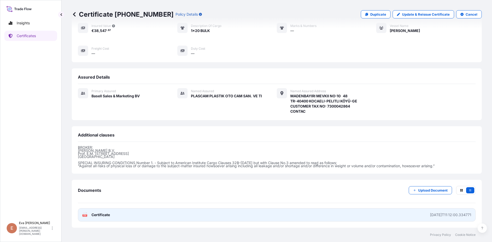
click at [87, 215] on rect at bounding box center [85, 215] width 5 height 2
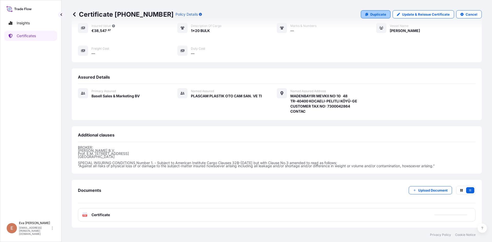
click at [367, 15] on link "Duplicate" at bounding box center [376, 14] width 30 height 8
select select "Sea"
select select "32164"
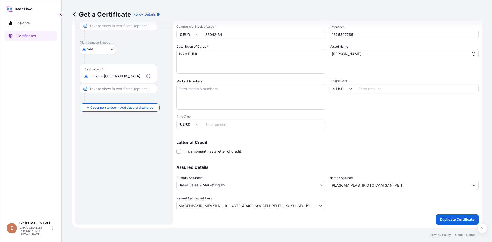
scroll to position [66, 0]
type input "MADENBAYIRI MEVKII NO:10 48TR-40400 KOCAELI-PELITLI KÖYÜ-GECUSTOMER TAX NO: 730…"
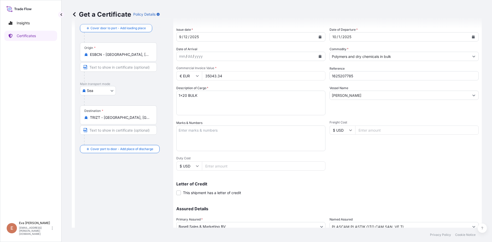
scroll to position [14, 0]
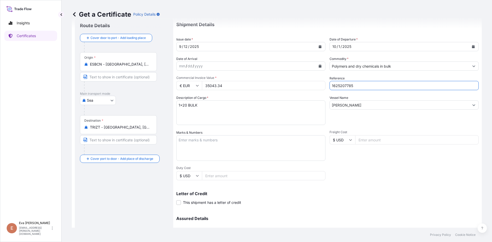
drag, startPoint x: 342, startPoint y: 86, endPoint x: 366, endPoint y: 83, distance: 24.0
click at [366, 83] on input "1625207785" at bounding box center [404, 85] width 149 height 9
type input "1625206557"
drag, startPoint x: 227, startPoint y: 87, endPoint x: 179, endPoint y: 83, distance: 48.1
click at [179, 83] on div "€ EUR 35043.34" at bounding box center [250, 85] width 149 height 9
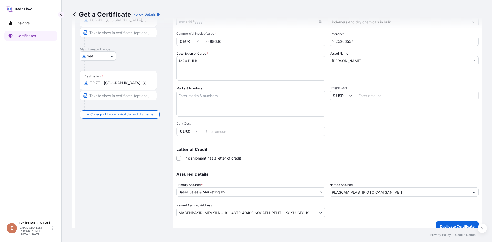
scroll to position [66, 0]
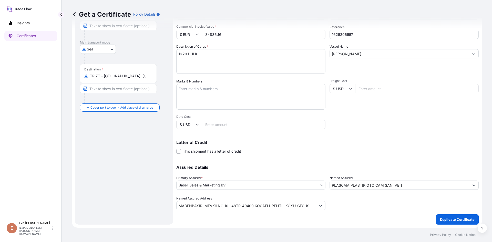
type input "34886.16"
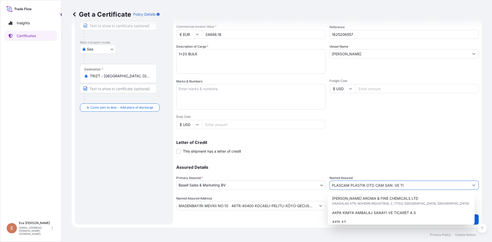
drag, startPoint x: 406, startPoint y: 185, endPoint x: 281, endPoint y: 194, distance: 126.1
click at [281, 194] on div "Assured Details Primary Assured * Basell Sales & Marketing BV Basell Poliolefin…" at bounding box center [327, 184] width 302 height 51
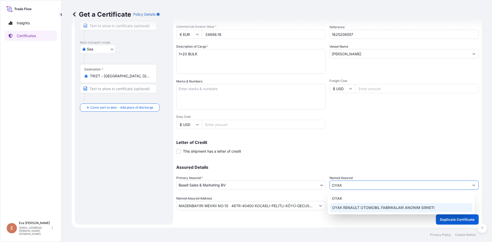
click at [355, 209] on span "OYAK RENAULT OTOMOBIL FABRIKALARI ANONIM SIRKETI" at bounding box center [383, 207] width 102 height 5
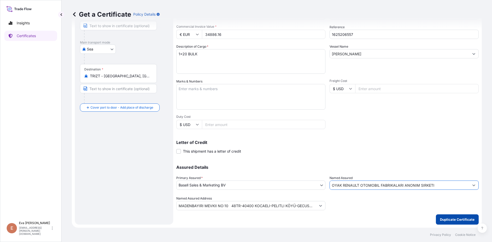
type input "OYAK RENAULT OTOMOBIL FABRIKALARI ANONIM SIRKETI"
click at [448, 220] on p "Duplicate Certificate" at bounding box center [457, 219] width 35 height 5
type input "MADENBAYIRI MEVKII NO:10 48TR-40400 KOCAELI-PELITLI KÖYÜ-GECUSTOMER TAX NO: 730…"
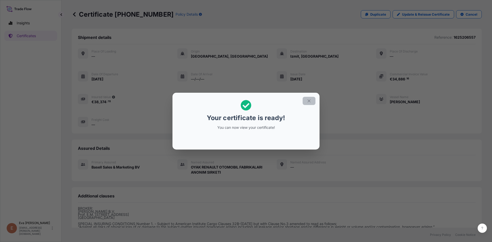
click at [309, 103] on button "button" at bounding box center [309, 101] width 13 height 8
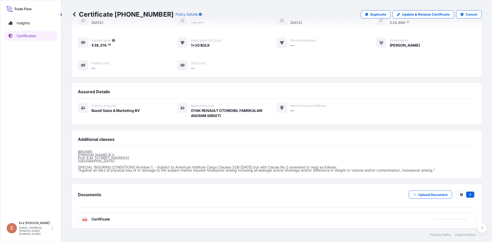
scroll to position [61, 0]
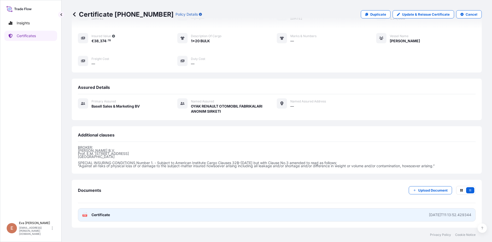
click at [84, 216] on text "PDF" at bounding box center [84, 216] width 3 height 2
